Goal: Find specific page/section: Find specific page/section

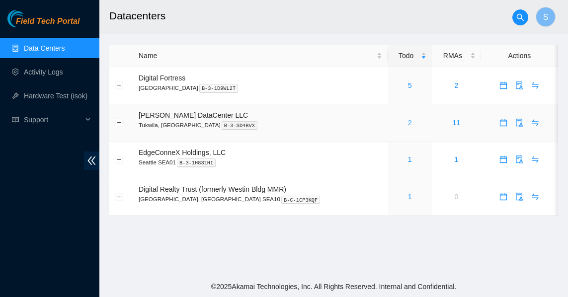
click at [408, 124] on link "2" at bounding box center [410, 123] width 4 height 8
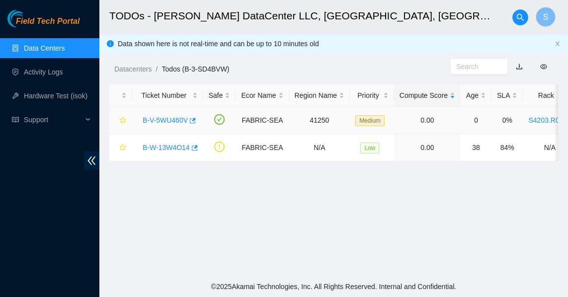
click at [173, 120] on link "B-V-5WU460V" at bounding box center [165, 120] width 45 height 8
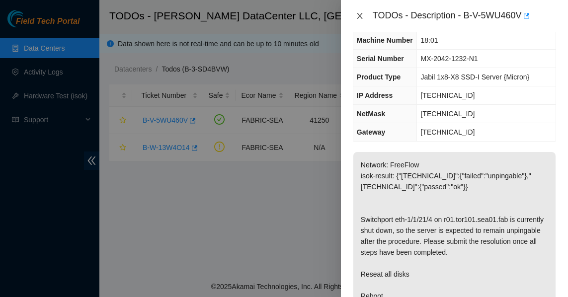
click at [363, 14] on icon "close" at bounding box center [360, 16] width 8 height 8
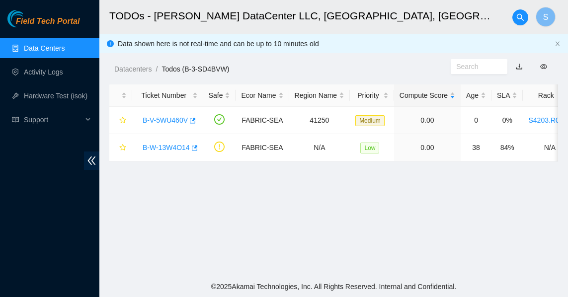
scroll to position [50, 0]
